Goal: Information Seeking & Learning: Learn about a topic

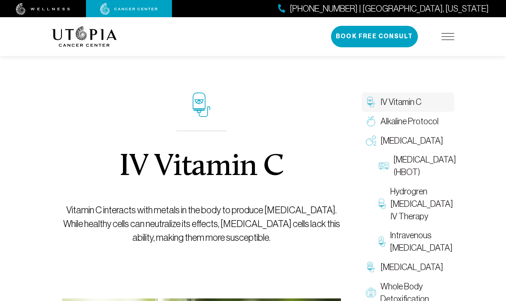
click at [338, 155] on div "IV Vitamin C Vitamin C interacts with metals in the body to produce [MEDICAL_DA…" at bounding box center [201, 169] width 279 height 260
click at [316, 101] on div "IV Vitamin C Vitamin C interacts with metals in the body to produce [MEDICAL_DA…" at bounding box center [201, 169] width 279 height 260
click at [296, 108] on div "IV Vitamin C Vitamin C interacts with metals in the body to produce [MEDICAL_DA…" at bounding box center [201, 169] width 279 height 260
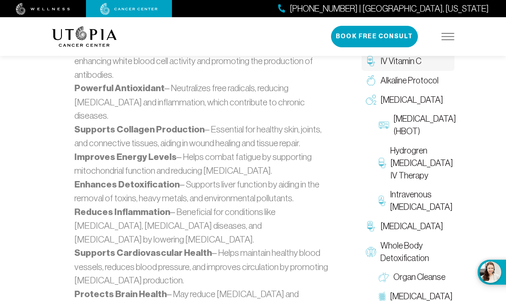
scroll to position [894, 0]
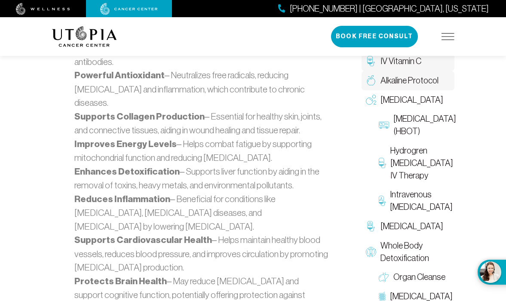
click at [415, 77] on span "Alkaline Protocol" at bounding box center [410, 80] width 58 height 12
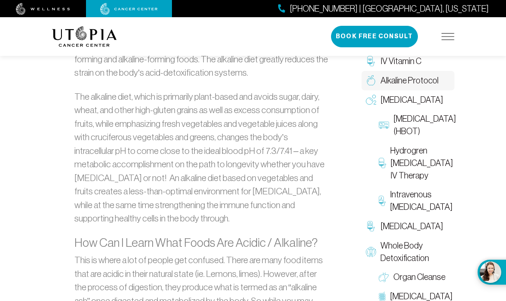
scroll to position [550, 0]
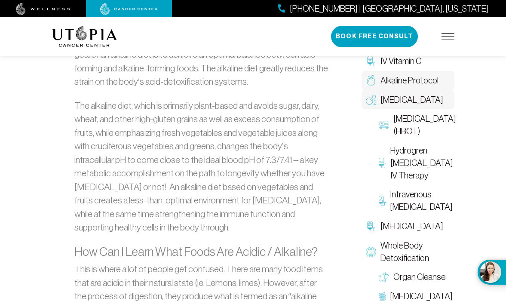
click at [405, 101] on span "[MEDICAL_DATA]" at bounding box center [412, 100] width 63 height 12
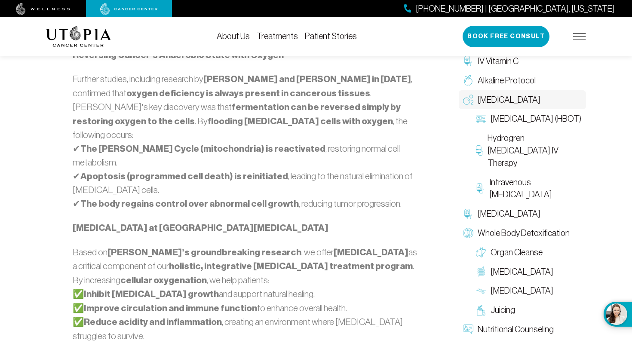
scroll to position [705, 0]
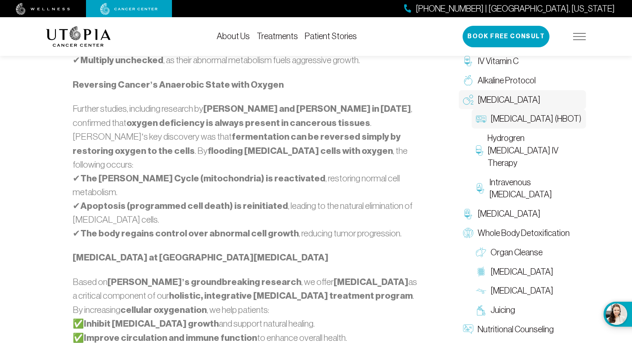
click at [481, 124] on img at bounding box center [481, 119] width 10 height 10
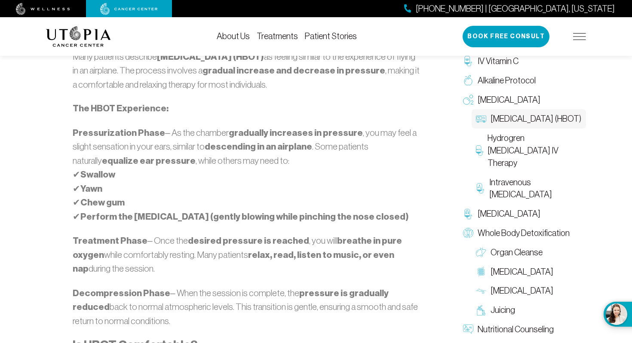
scroll to position [963, 0]
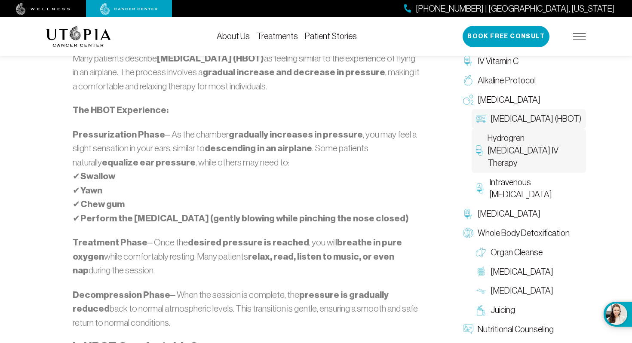
click at [480, 145] on img at bounding box center [479, 150] width 7 height 10
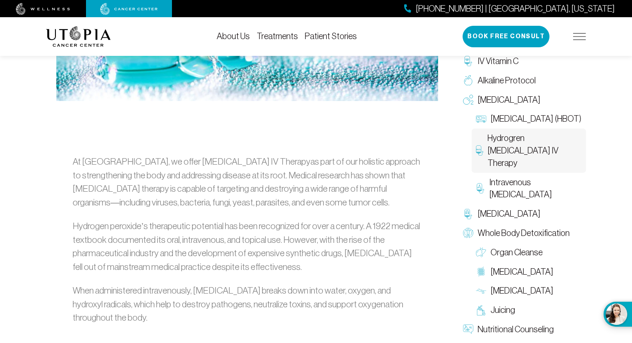
scroll to position [396, 0]
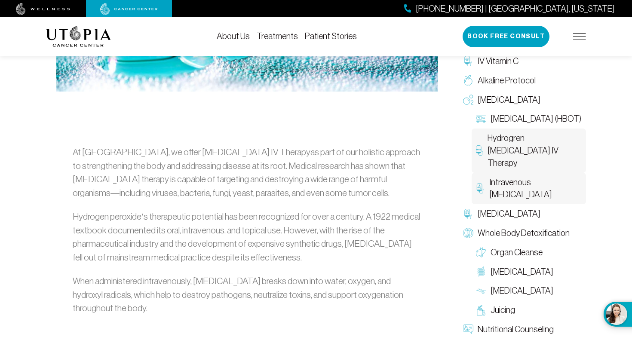
click at [481, 187] on img at bounding box center [480, 188] width 9 height 10
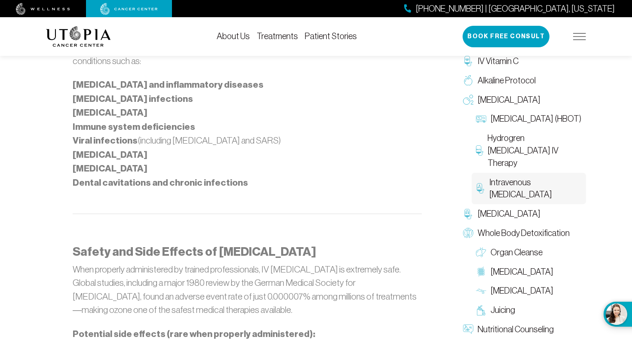
scroll to position [1428, 0]
click at [469, 209] on img at bounding box center [468, 214] width 10 height 10
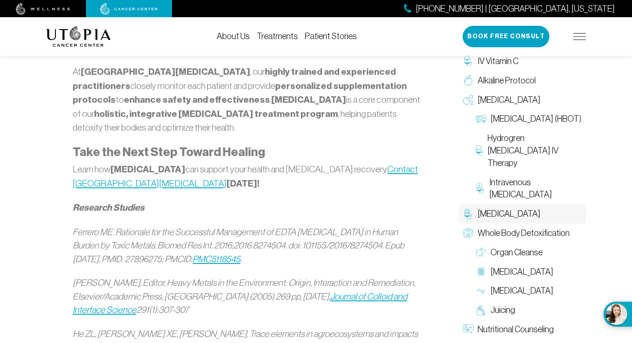
scroll to position [1135, 0]
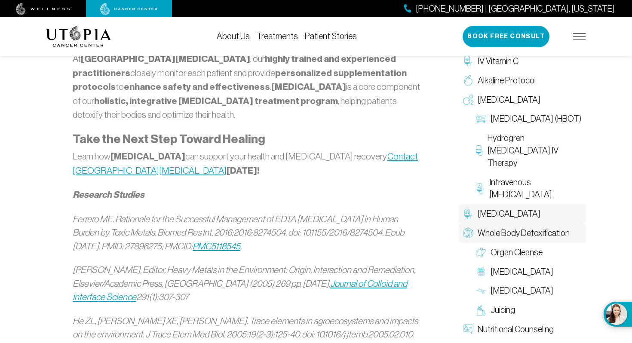
click at [468, 228] on img at bounding box center [468, 233] width 10 height 10
